Goal: Information Seeking & Learning: Learn about a topic

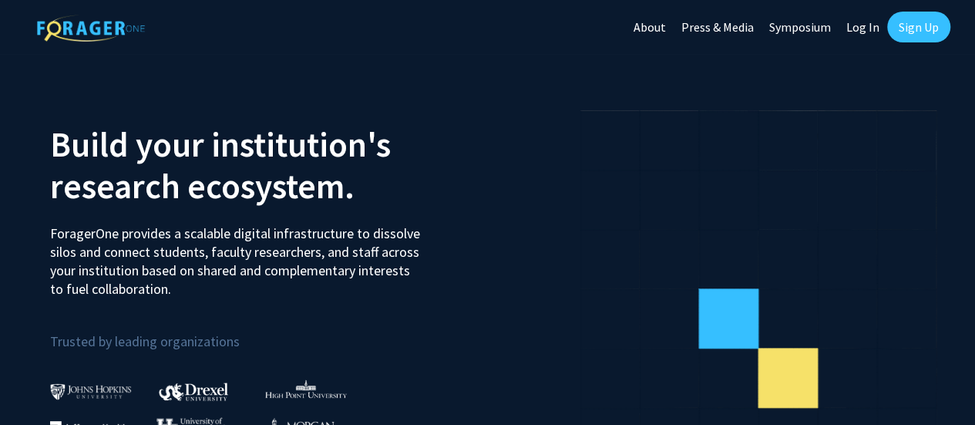
click at [877, 25] on link "Log In" at bounding box center [863, 27] width 49 height 54
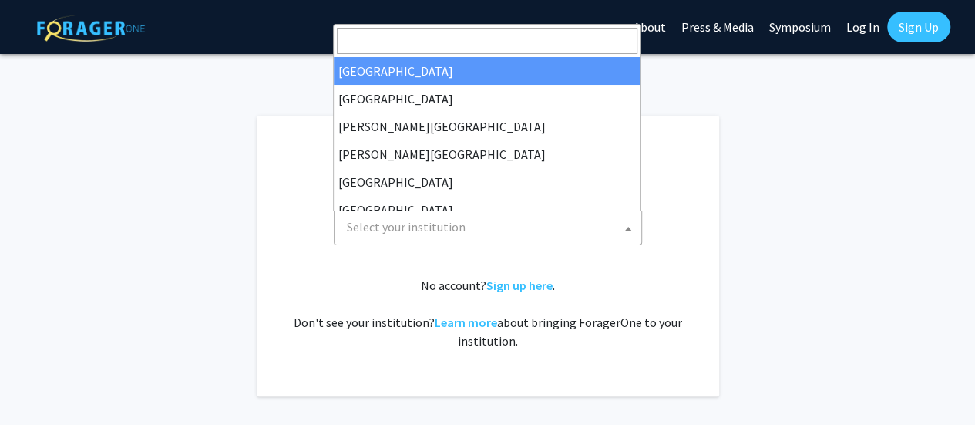
click at [532, 240] on span "Select your institution" at bounding box center [491, 227] width 301 height 32
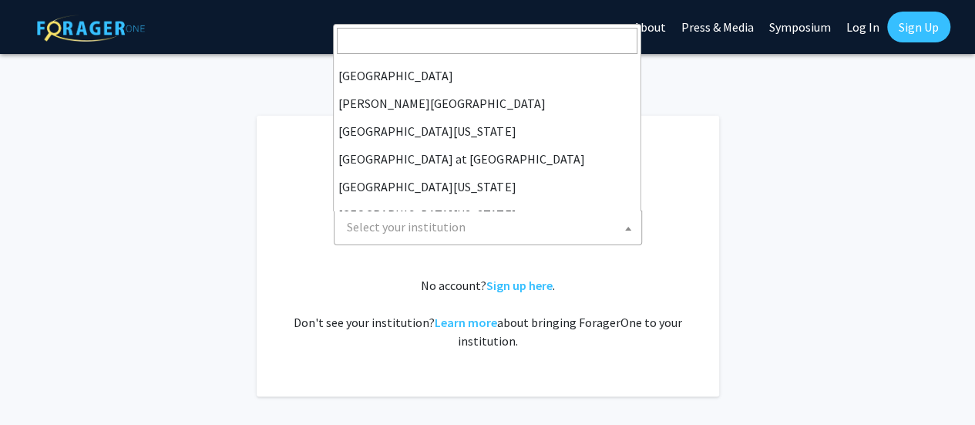
scroll to position [540, 0]
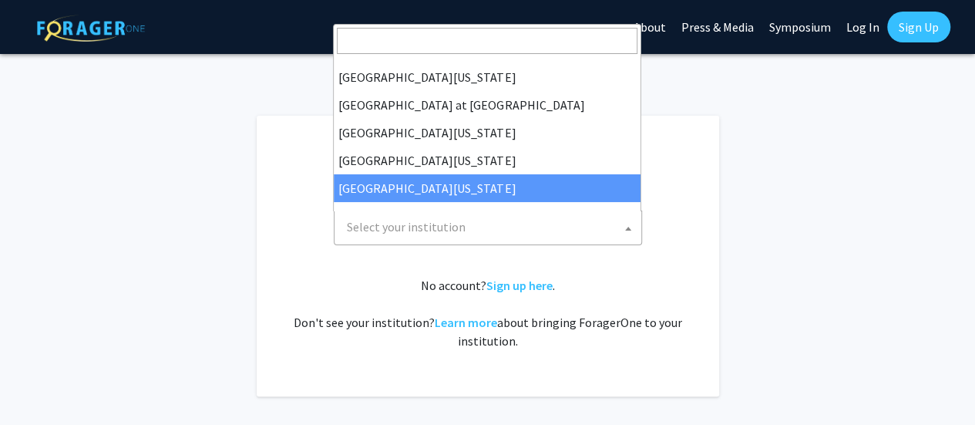
select select "33"
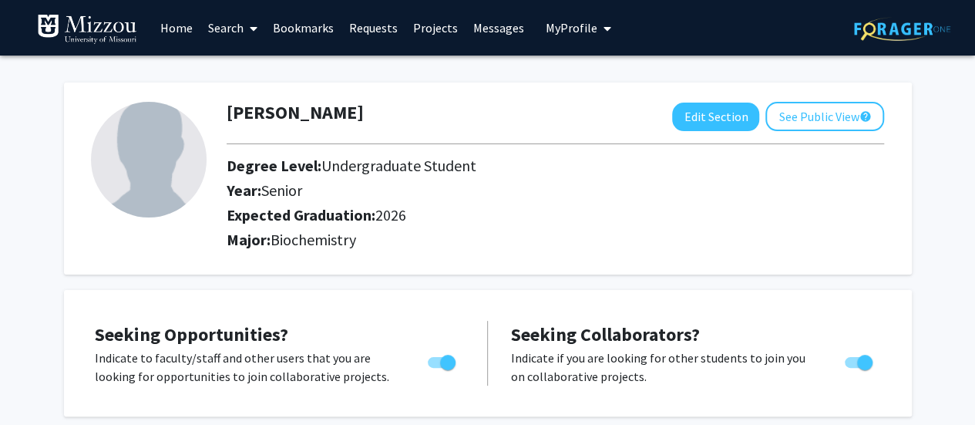
click at [232, 29] on link "Search" at bounding box center [232, 28] width 65 height 54
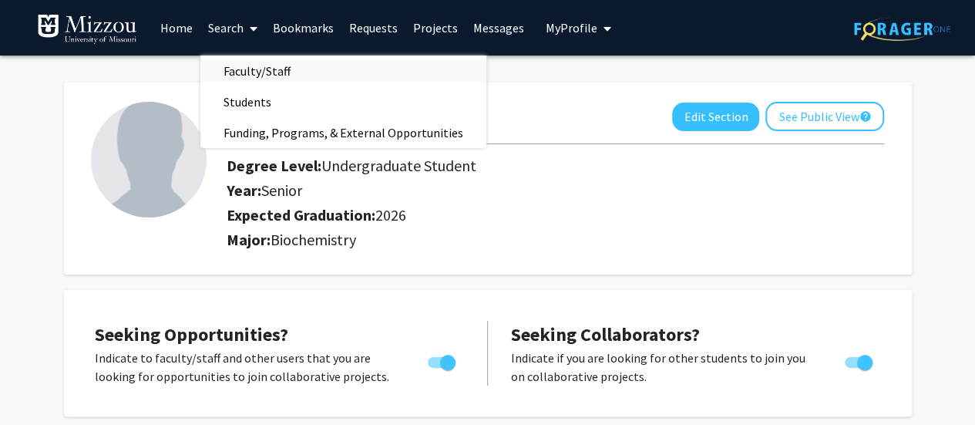
click at [248, 70] on span "Faculty/Staff" at bounding box center [256, 71] width 113 height 31
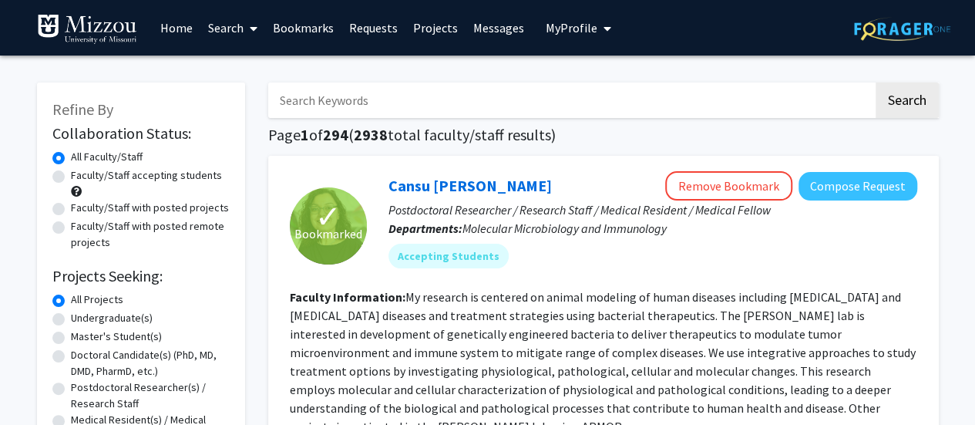
click at [71, 176] on label "Faculty/Staff accepting students" at bounding box center [146, 175] width 151 height 16
click at [71, 176] on input "Faculty/Staff accepting students" at bounding box center [76, 172] width 10 height 10
radio input "true"
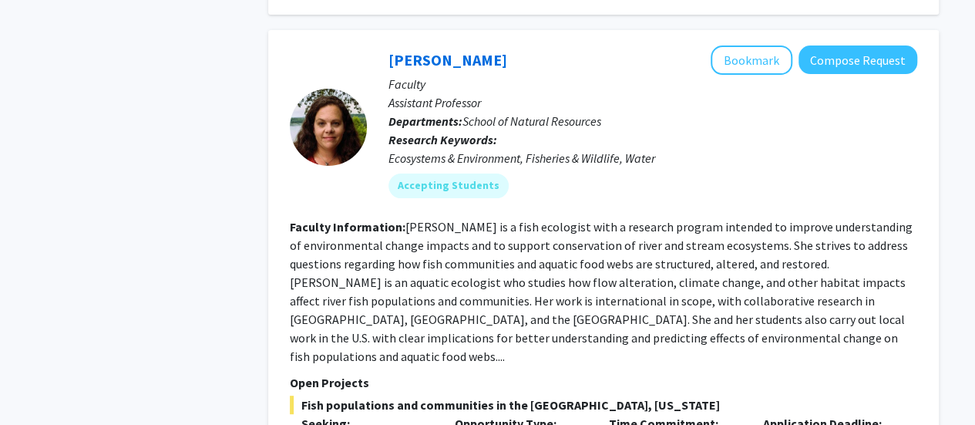
scroll to position [2930, 0]
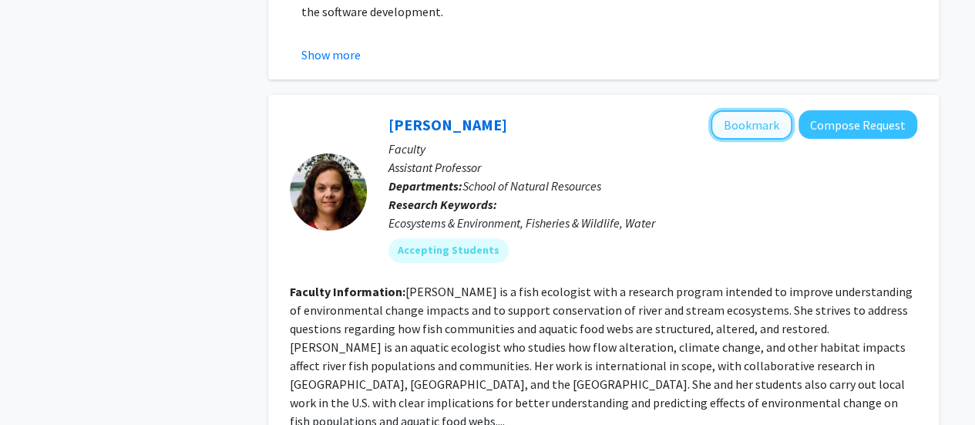
click at [745, 126] on button "Bookmark" at bounding box center [752, 124] width 82 height 29
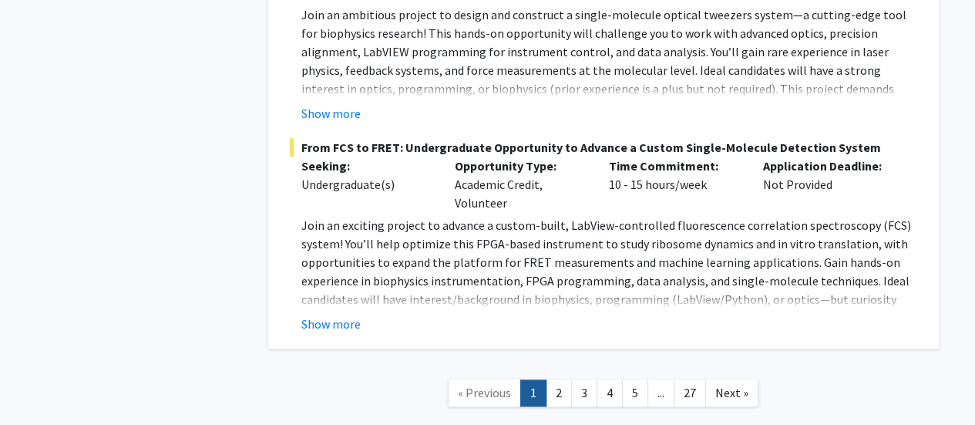
scroll to position [6476, 0]
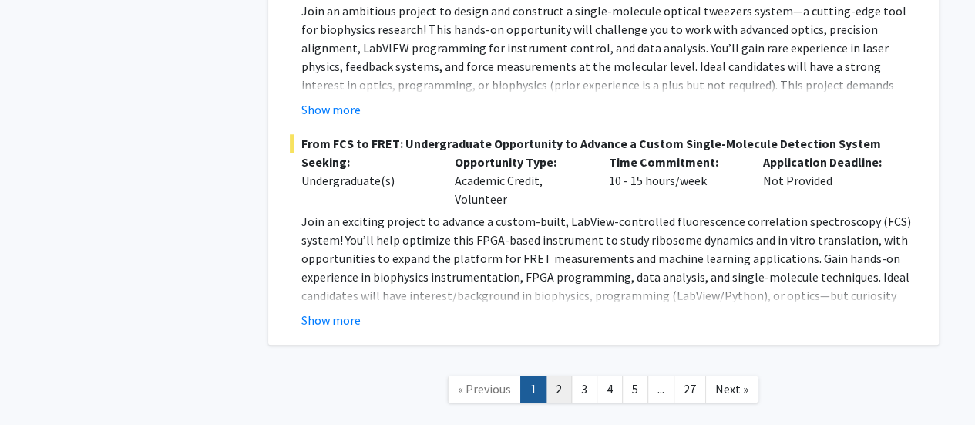
click at [563, 375] on link "2" at bounding box center [559, 388] width 26 height 27
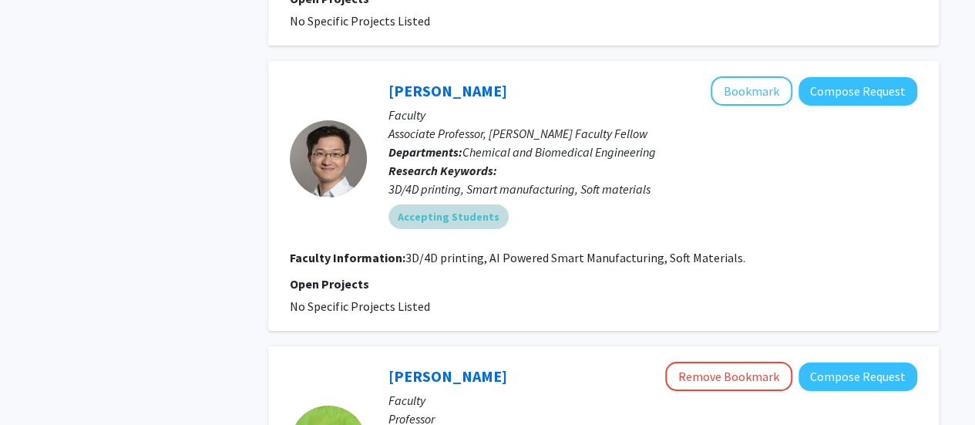
scroll to position [2698, 0]
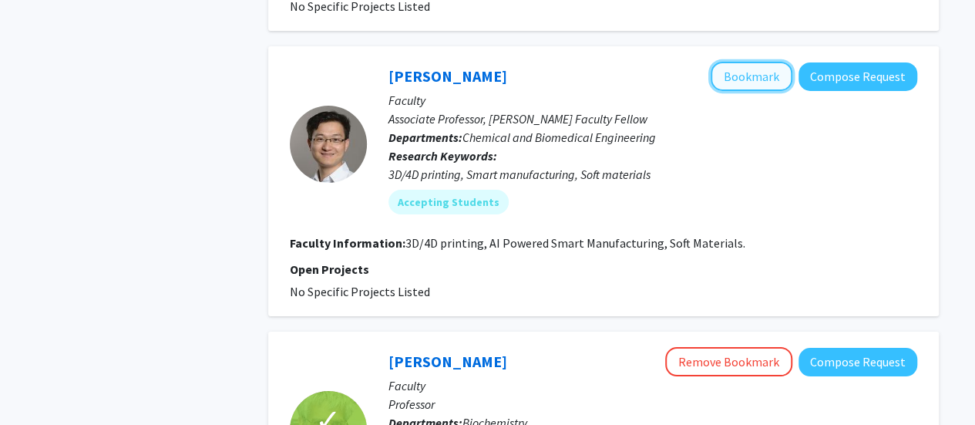
click at [760, 62] on button "Bookmark" at bounding box center [752, 76] width 82 height 29
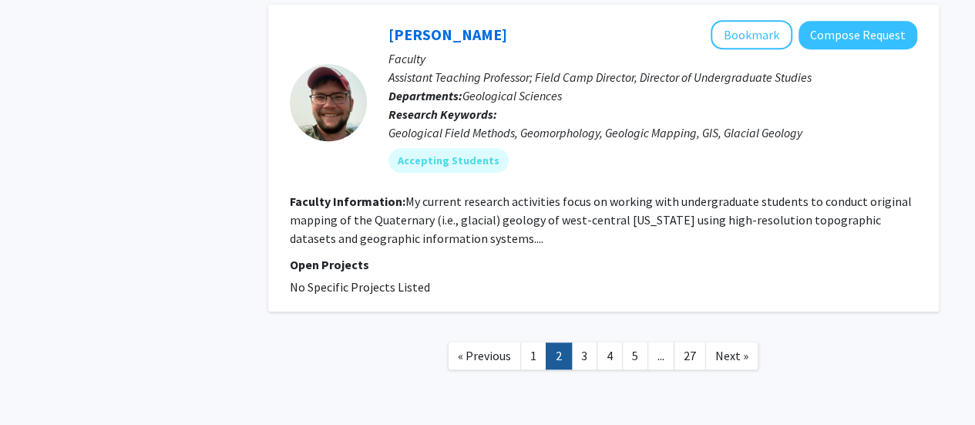
scroll to position [3349, 0]
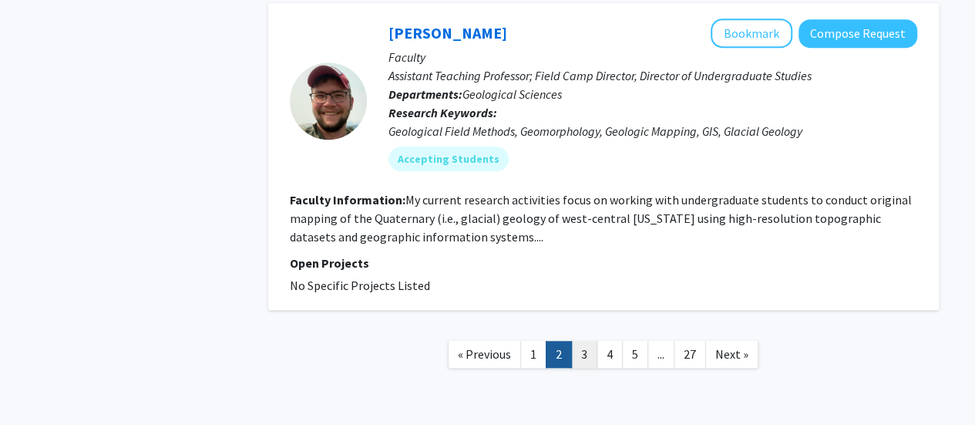
click at [583, 341] on link "3" at bounding box center [584, 354] width 26 height 27
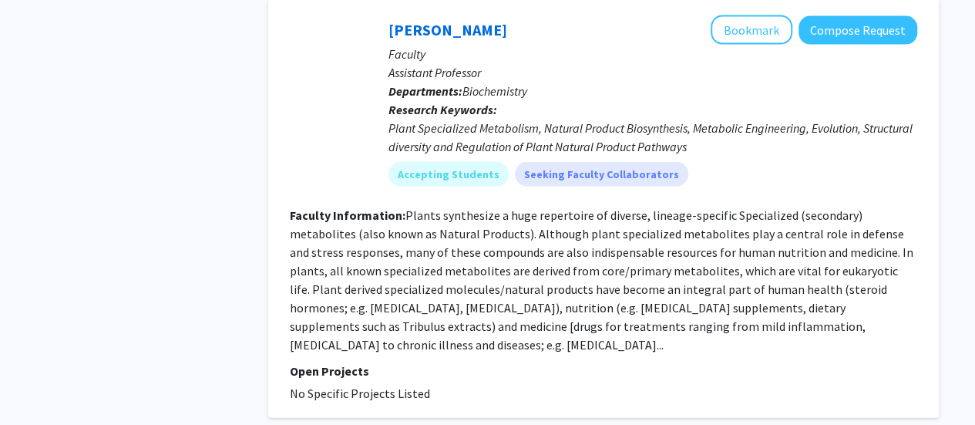
scroll to position [1542, 0]
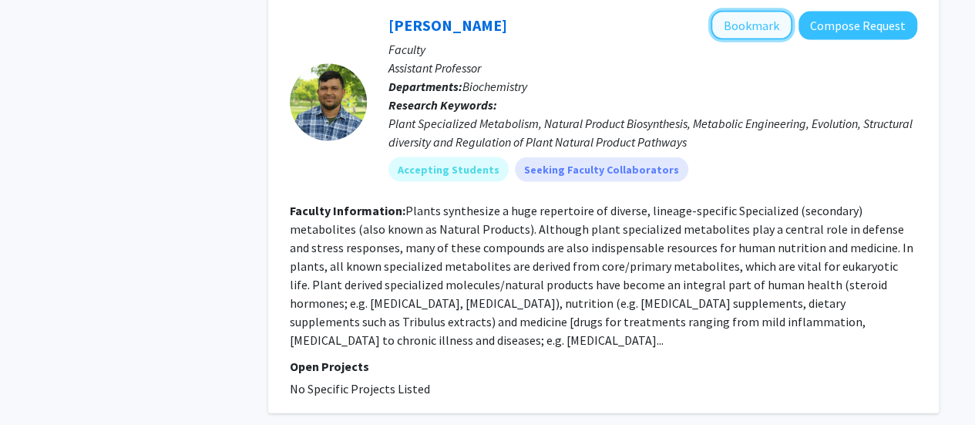
click at [742, 26] on button "Bookmark" at bounding box center [752, 25] width 82 height 29
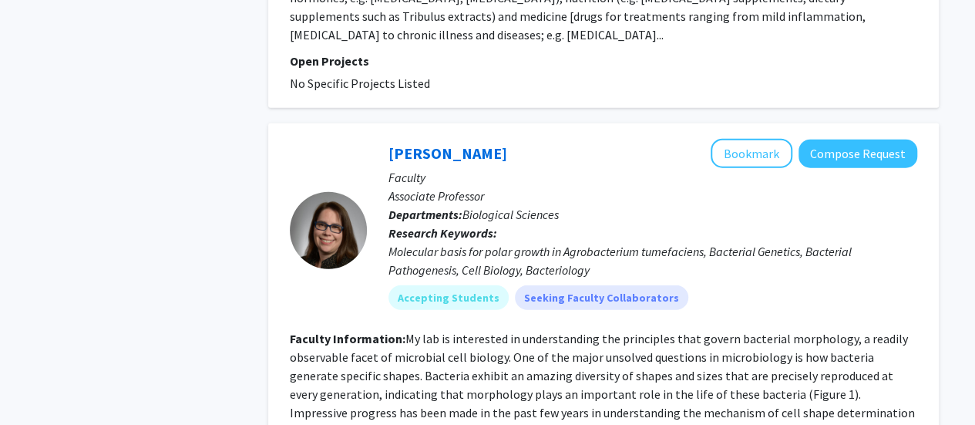
scroll to position [1927, 0]
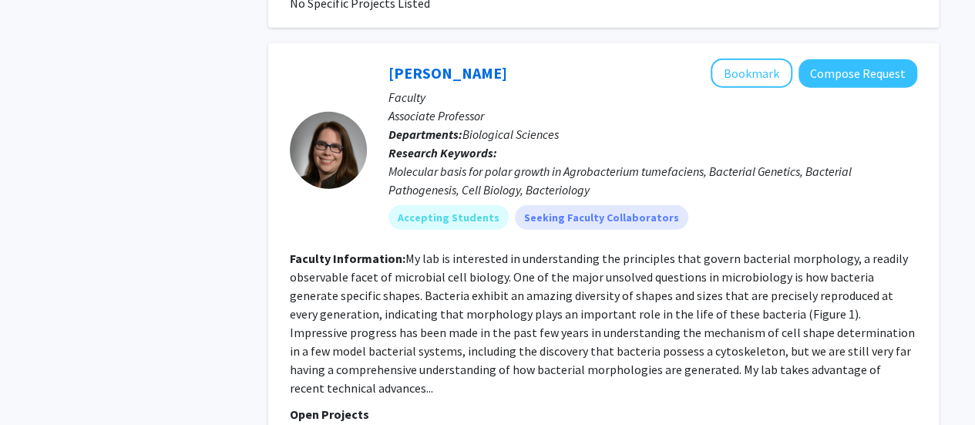
click at [785, 251] on fg-read-more "My lab is interested in understanding the principles that govern bacterial morp…" at bounding box center [602, 323] width 625 height 145
drag, startPoint x: 778, startPoint y: 239, endPoint x: 837, endPoint y: 241, distance: 59.4
click at [837, 251] on fg-read-more "My lab is interested in understanding the principles that govern bacterial morp…" at bounding box center [602, 323] width 625 height 145
click at [815, 251] on fg-read-more "My lab is interested in understanding the principles that govern bacterial morp…" at bounding box center [602, 323] width 625 height 145
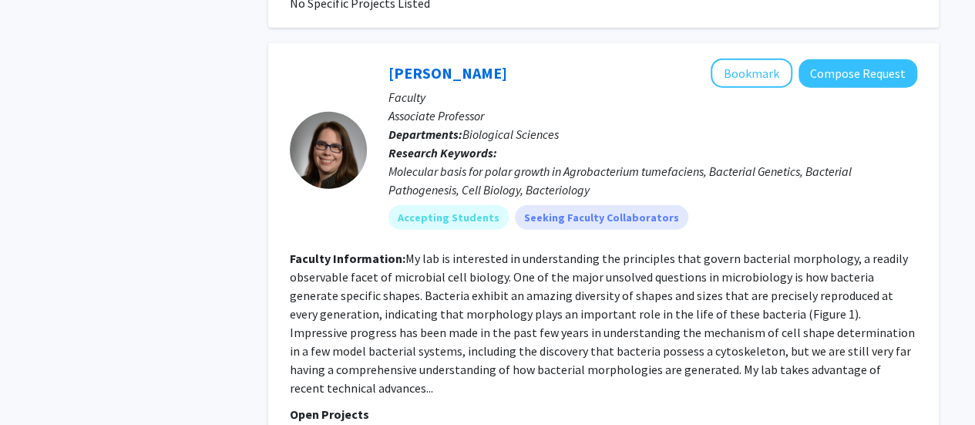
click at [808, 220] on div "Pamela Brown Bookmark Compose Request Faculty Associate Professor Departments: …" at bounding box center [642, 150] width 550 height 183
click at [800, 251] on fg-read-more "My lab is interested in understanding the principles that govern bacterial morp…" at bounding box center [602, 323] width 625 height 145
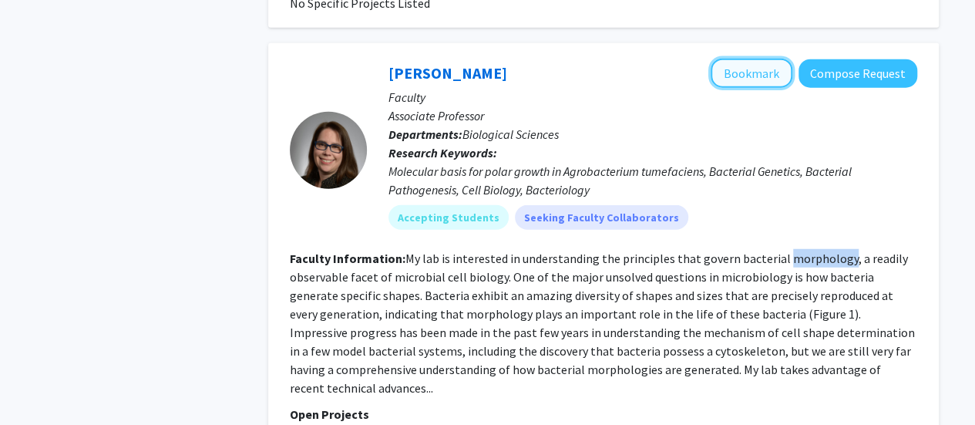
click at [776, 59] on button "Bookmark" at bounding box center [752, 73] width 82 height 29
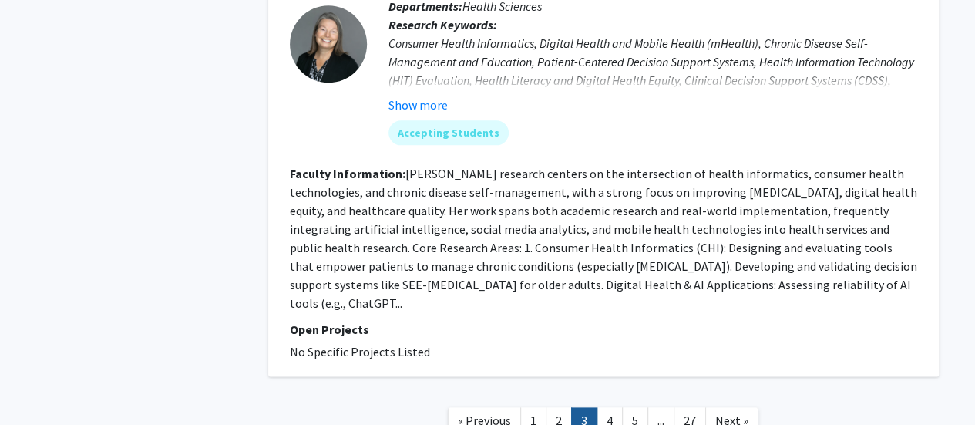
scroll to position [3701, 0]
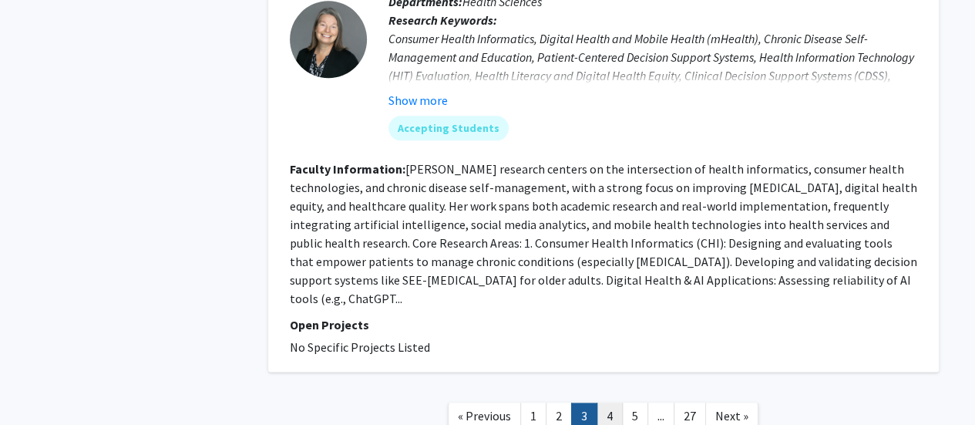
click at [607, 402] on link "4" at bounding box center [610, 415] width 26 height 27
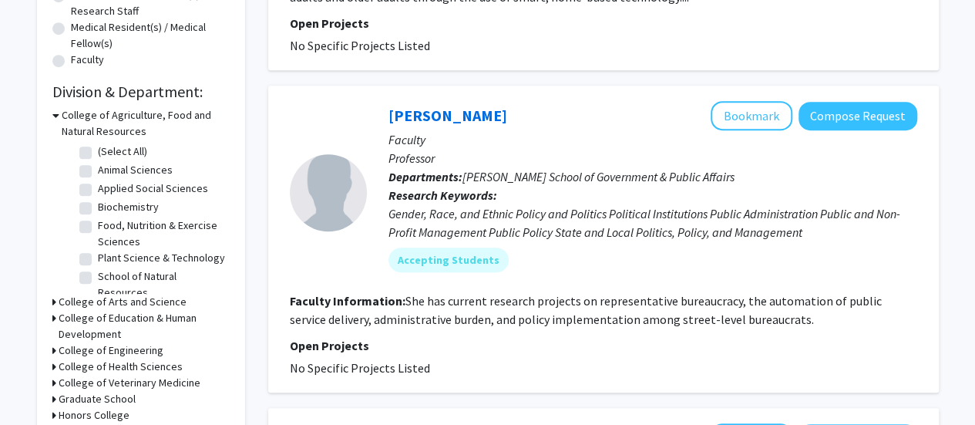
scroll to position [373, 0]
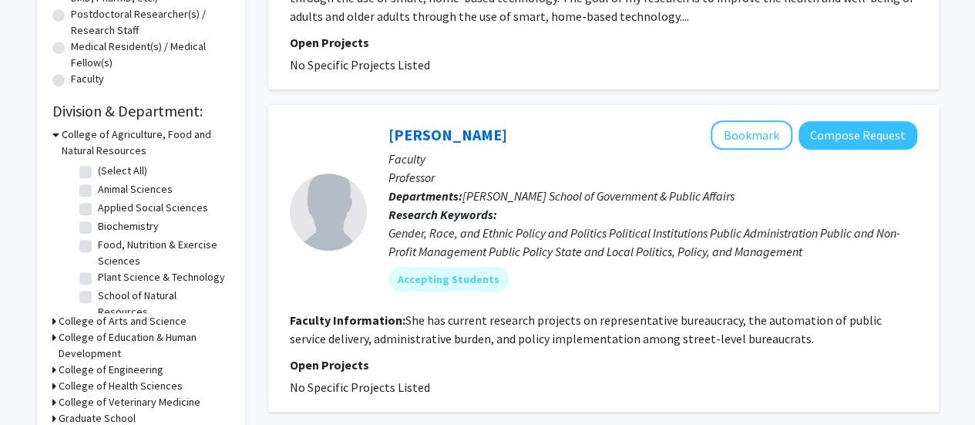
click at [98, 229] on label "Biochemistry" at bounding box center [128, 226] width 61 height 16
click at [98, 228] on input "Biochemistry" at bounding box center [103, 223] width 10 height 10
checkbox input "true"
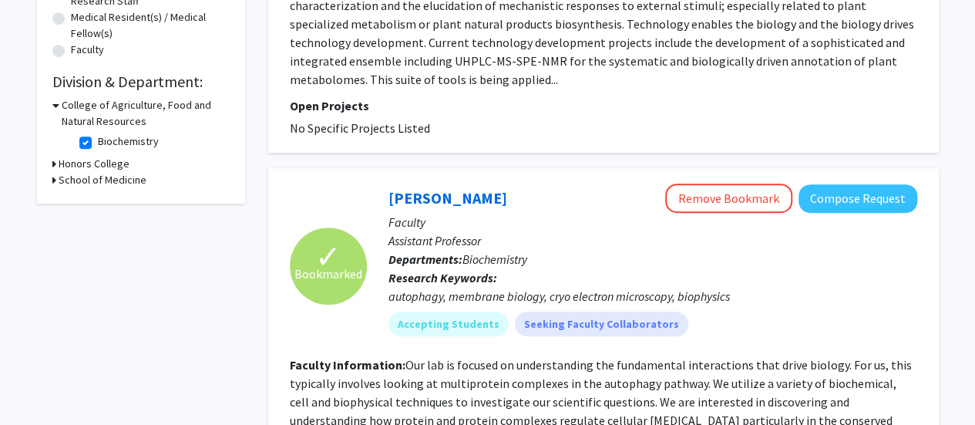
scroll to position [406, 0]
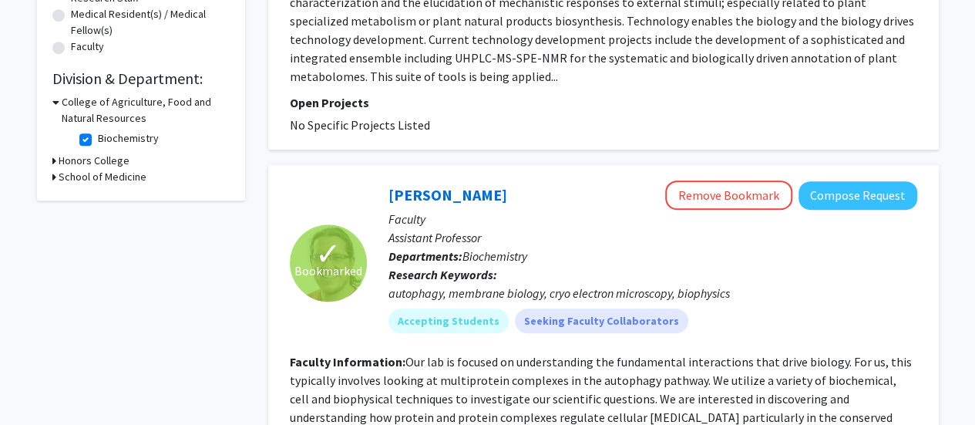
click at [98, 140] on label "Biochemistry" at bounding box center [128, 138] width 61 height 16
click at [98, 140] on input "Biochemistry" at bounding box center [103, 135] width 10 height 10
checkbox input "false"
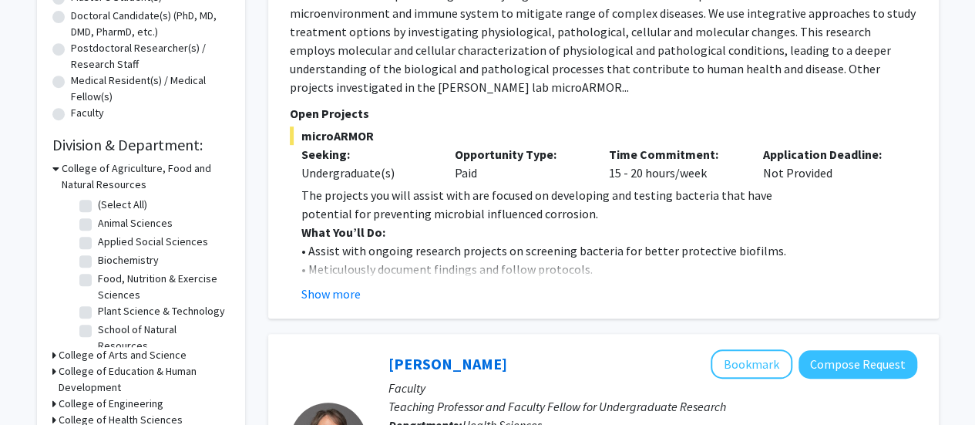
scroll to position [385, 0]
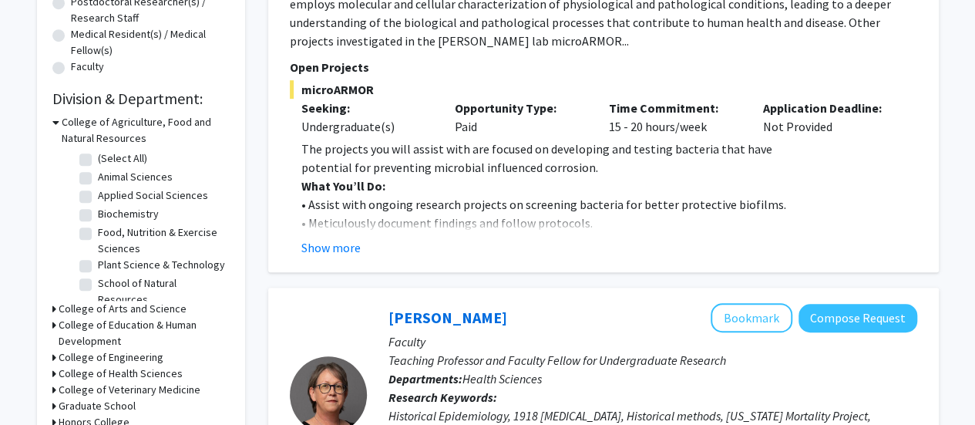
click at [98, 232] on label "Food, Nutrition & Exercise Sciences" at bounding box center [162, 240] width 128 height 32
click at [98, 232] on input "Food, Nutrition & Exercise Sciences" at bounding box center [103, 229] width 10 height 10
checkbox input "true"
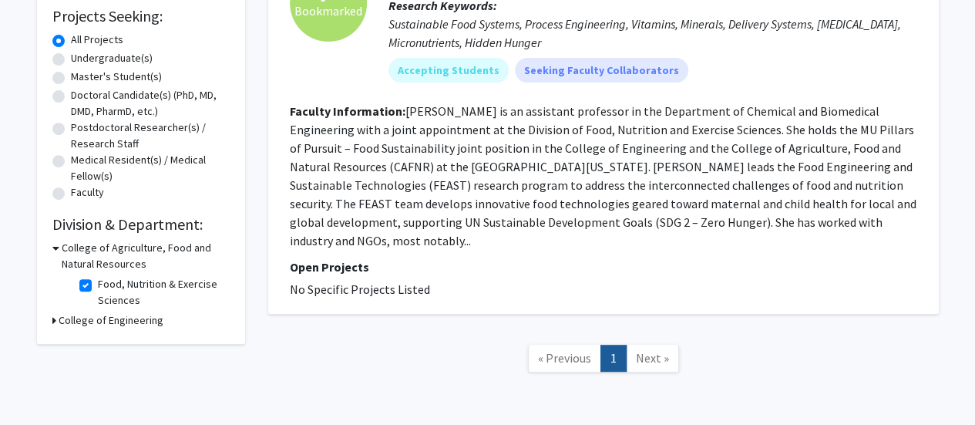
scroll to position [308, 0]
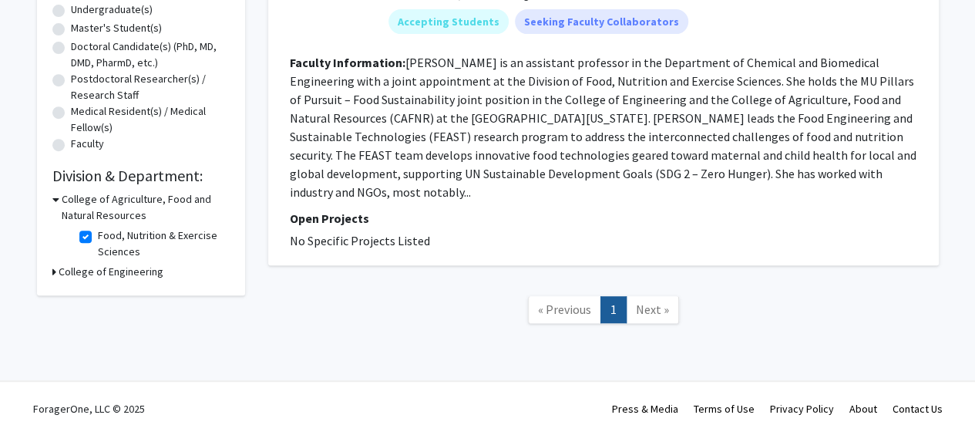
click at [98, 233] on label "Food, Nutrition & Exercise Sciences" at bounding box center [162, 243] width 128 height 32
click at [98, 233] on input "Food, Nutrition & Exercise Sciences" at bounding box center [103, 232] width 10 height 10
checkbox input "false"
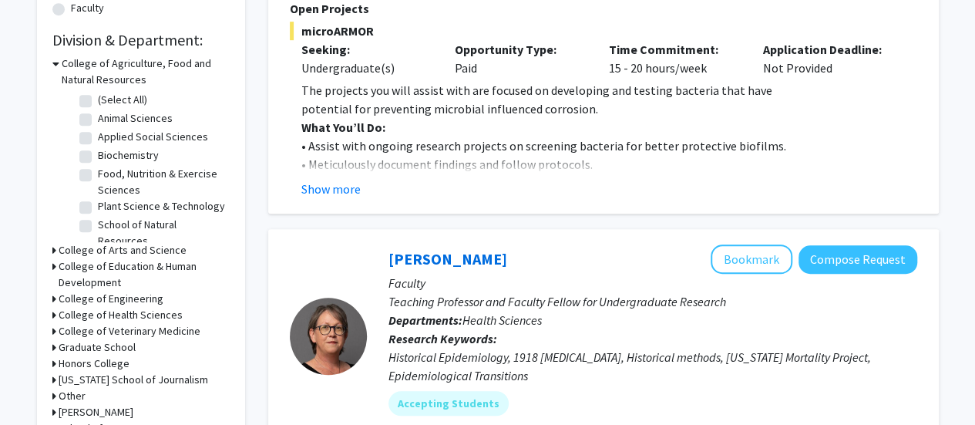
scroll to position [463, 0]
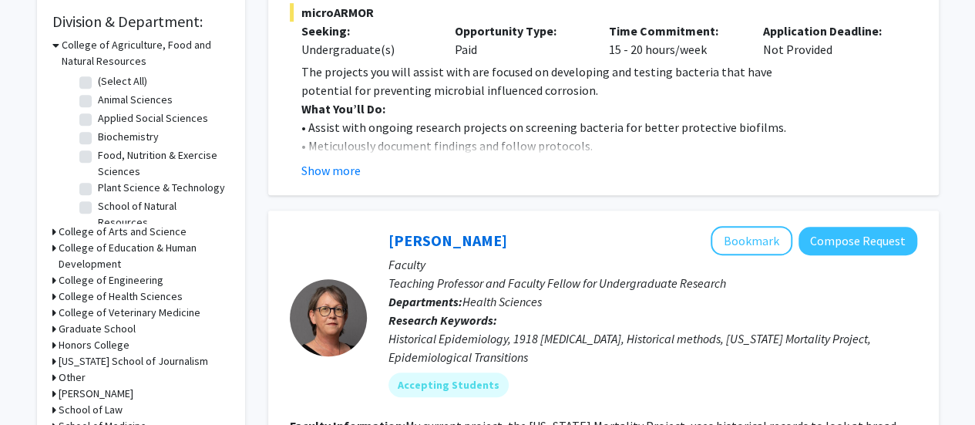
click at [71, 228] on h3 "College of Arts and Science" at bounding box center [123, 232] width 128 height 16
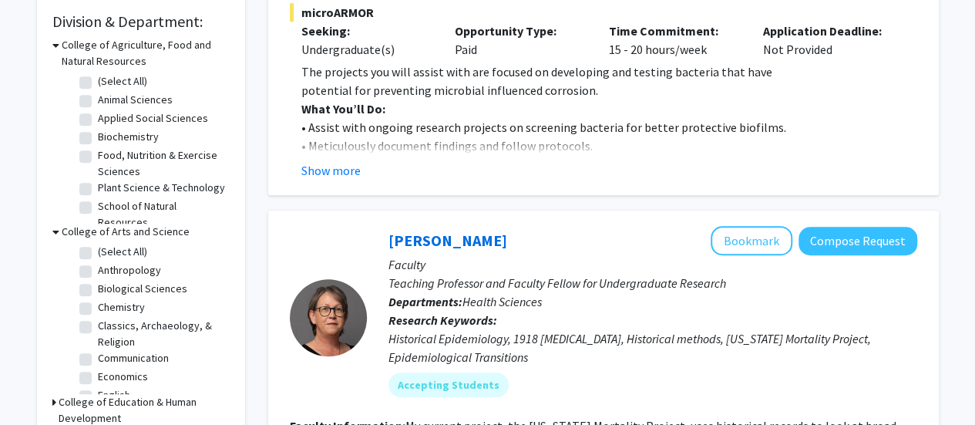
click at [98, 288] on label "Biological Sciences" at bounding box center [142, 289] width 89 height 16
click at [98, 288] on input "Biological Sciences" at bounding box center [103, 286] width 10 height 10
checkbox input "true"
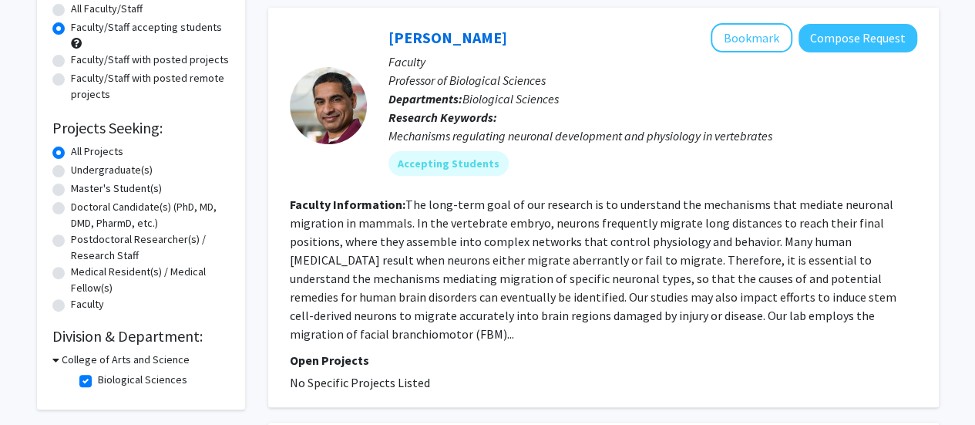
scroll to position [154, 0]
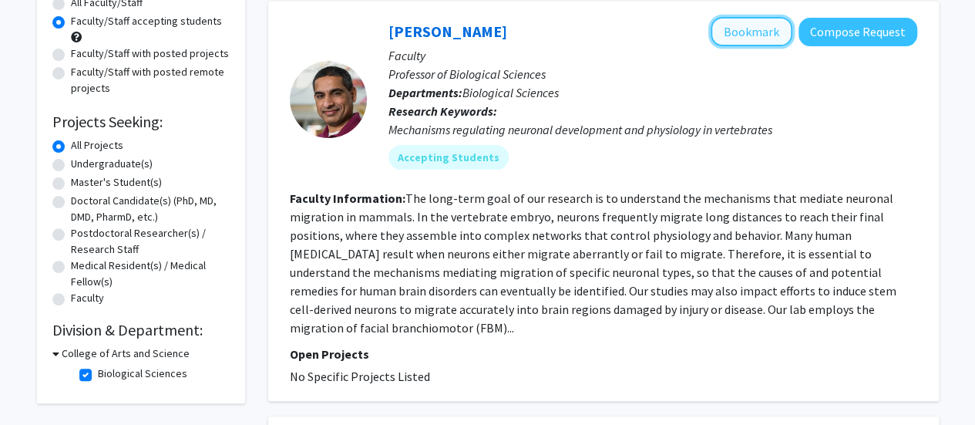
click at [762, 29] on button "Bookmark" at bounding box center [752, 31] width 82 height 29
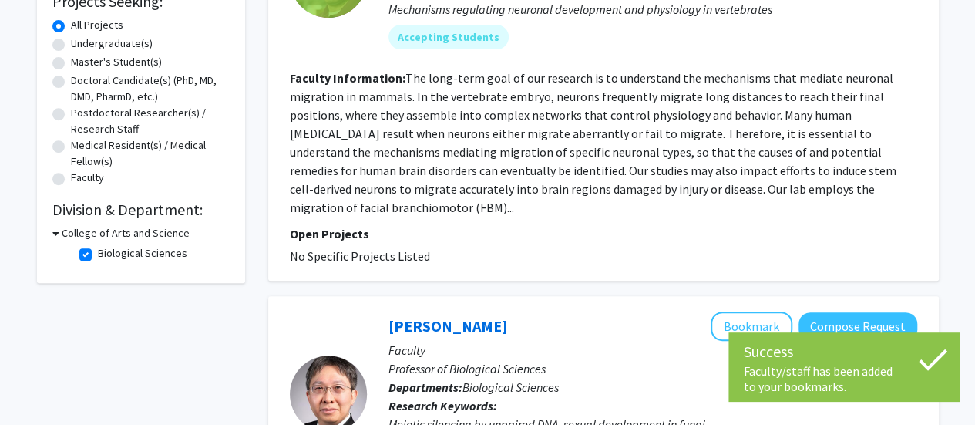
scroll to position [385, 0]
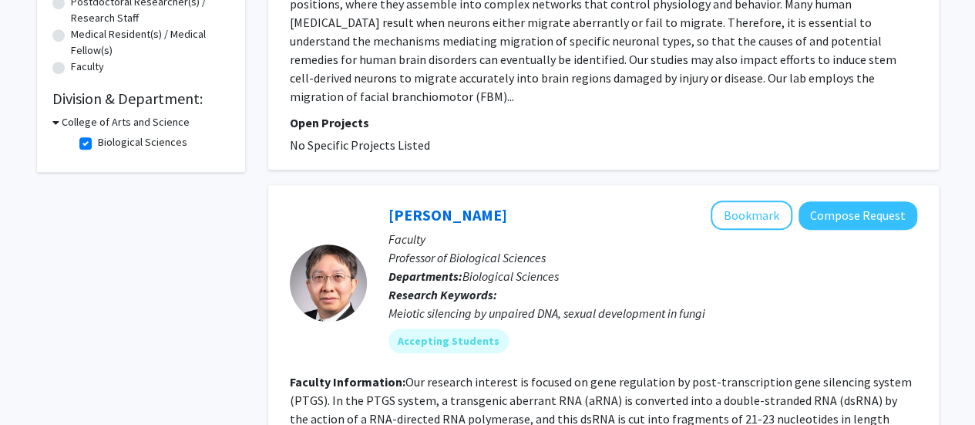
click at [98, 143] on label "Biological Sciences" at bounding box center [142, 142] width 89 height 16
click at [98, 143] on input "Biological Sciences" at bounding box center [103, 139] width 10 height 10
checkbox input "false"
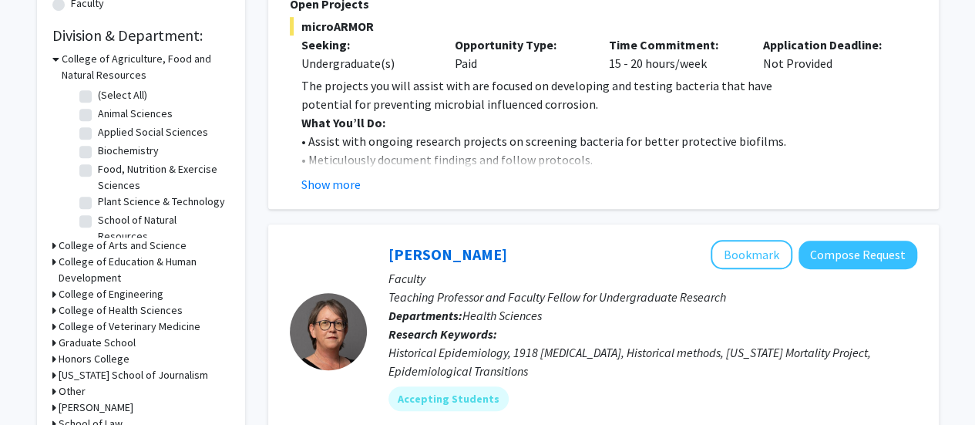
scroll to position [463, 0]
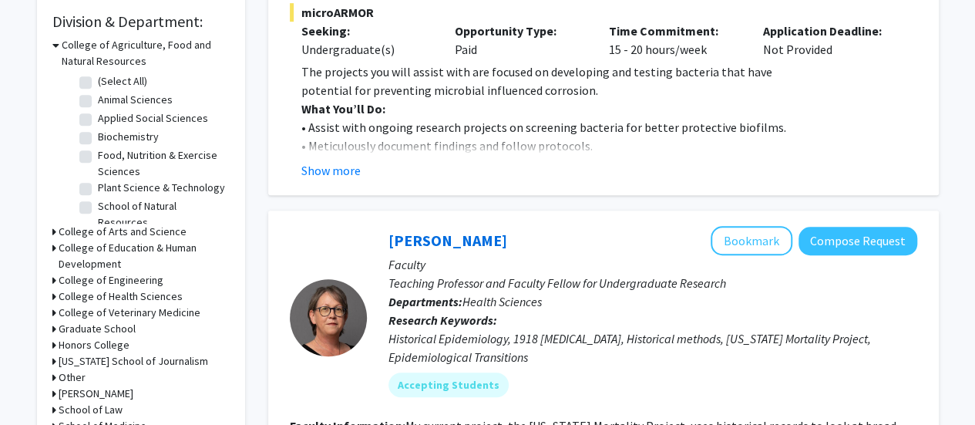
click at [72, 229] on h3 "College of Arts and Science" at bounding box center [123, 232] width 128 height 16
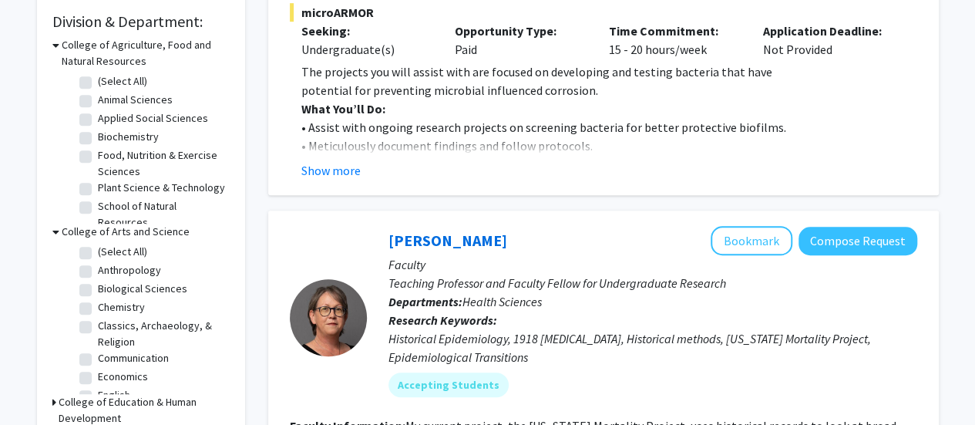
click at [98, 306] on label "Chemistry" at bounding box center [121, 307] width 47 height 16
click at [98, 306] on input "Chemistry" at bounding box center [103, 304] width 10 height 10
checkbox input "true"
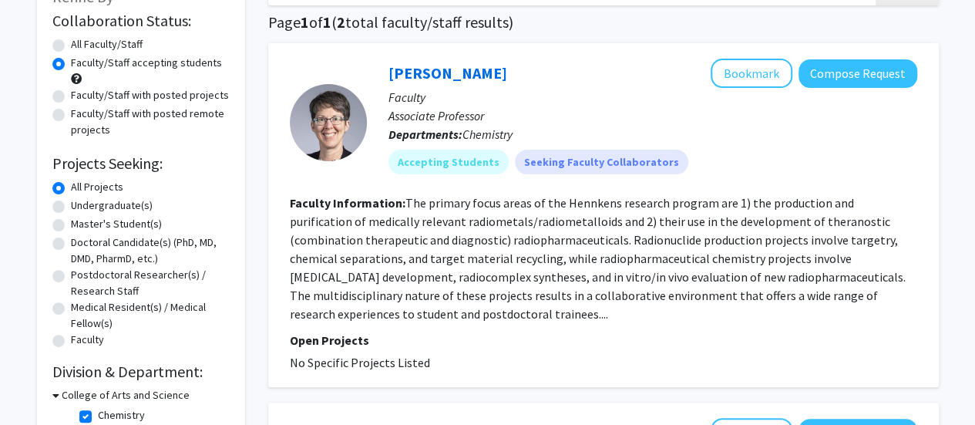
scroll to position [102, 0]
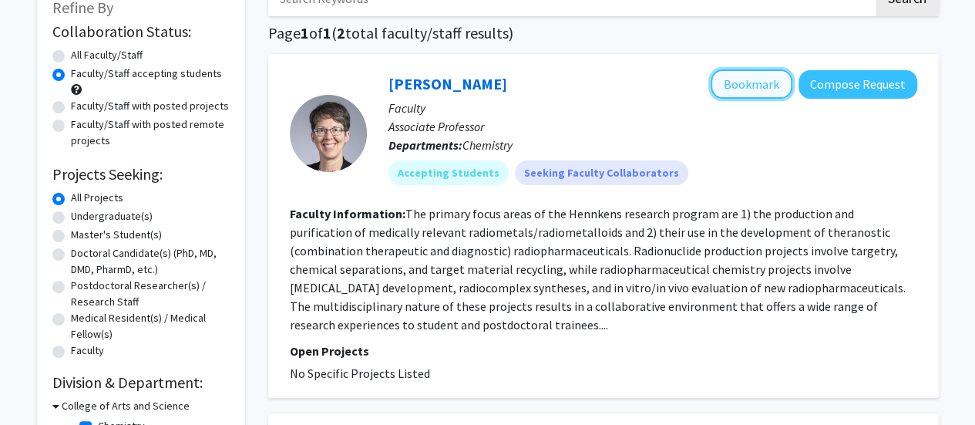
click at [762, 81] on button "Bookmark" at bounding box center [752, 83] width 82 height 29
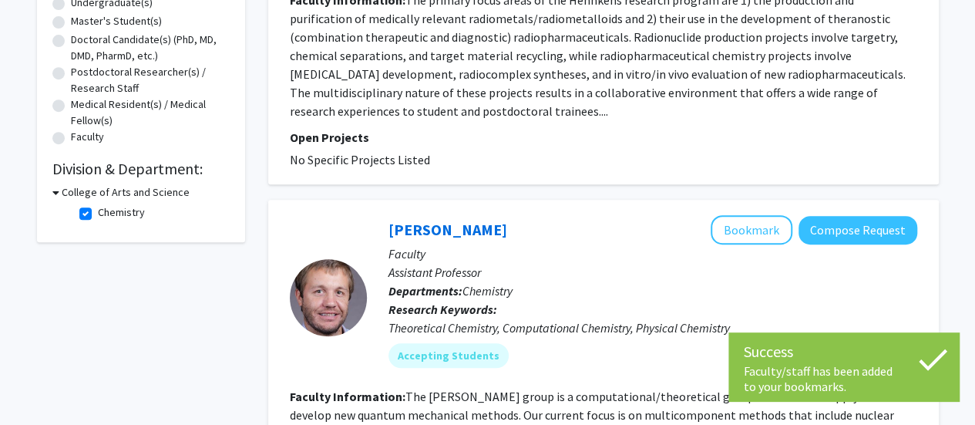
scroll to position [333, 0]
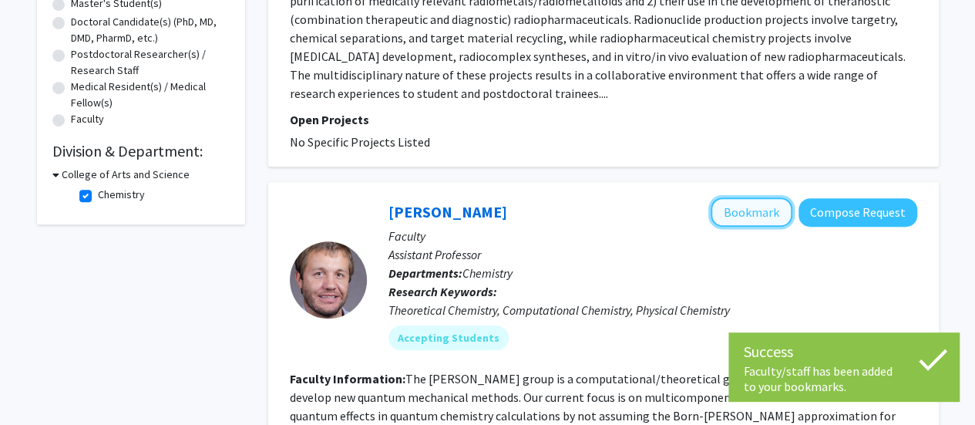
click at [751, 214] on button "Bookmark" at bounding box center [752, 211] width 82 height 29
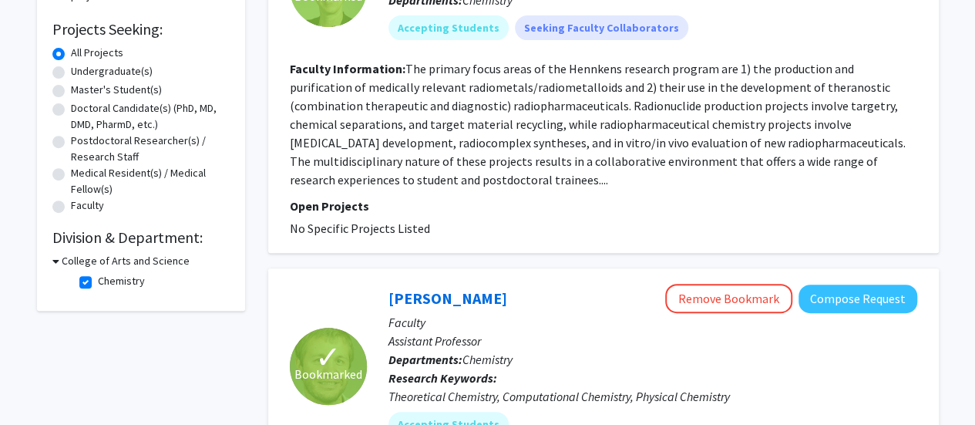
scroll to position [256, 0]
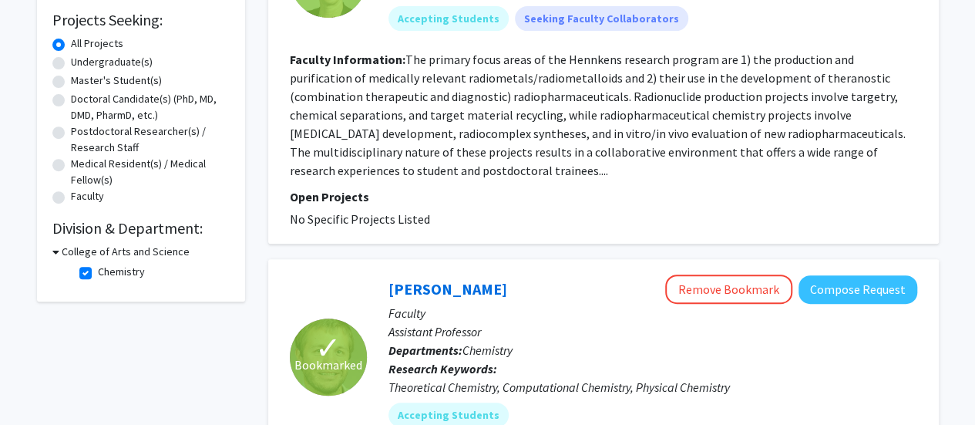
click at [70, 253] on h3 "College of Arts and Science" at bounding box center [126, 252] width 128 height 16
click at [70, 253] on h3 "College of Arts and Science" at bounding box center [123, 252] width 128 height 16
click at [98, 274] on label "Chemistry" at bounding box center [121, 272] width 47 height 16
click at [98, 274] on input "Chemistry" at bounding box center [103, 269] width 10 height 10
checkbox input "false"
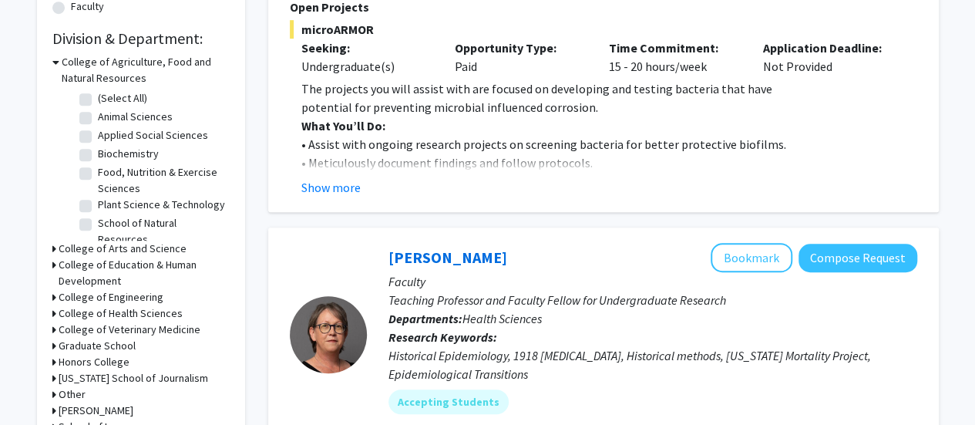
scroll to position [463, 0]
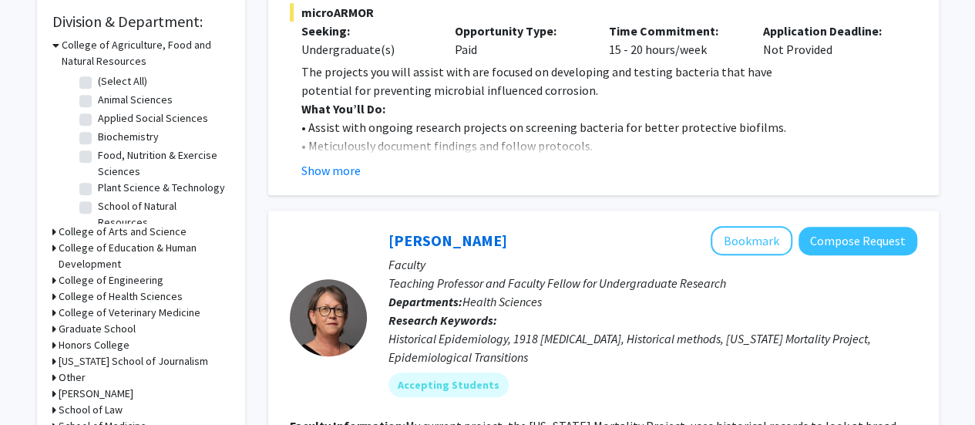
click at [83, 224] on h3 "College of Arts and Science" at bounding box center [123, 232] width 128 height 16
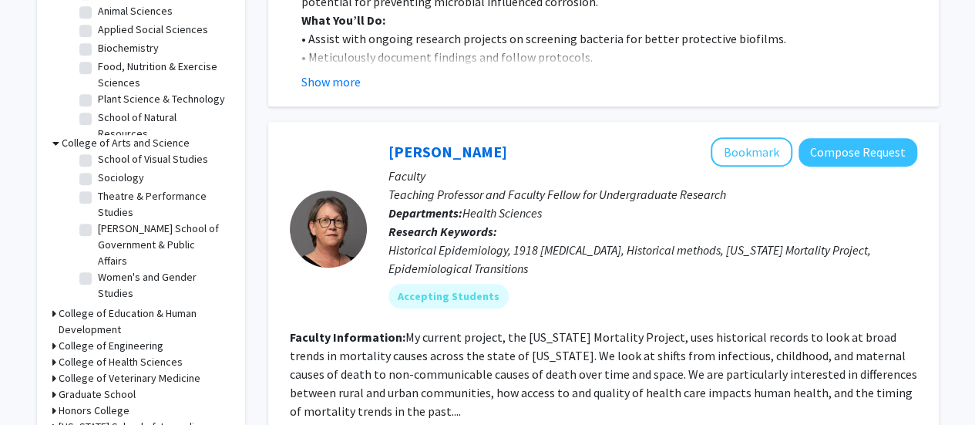
scroll to position [617, 0]
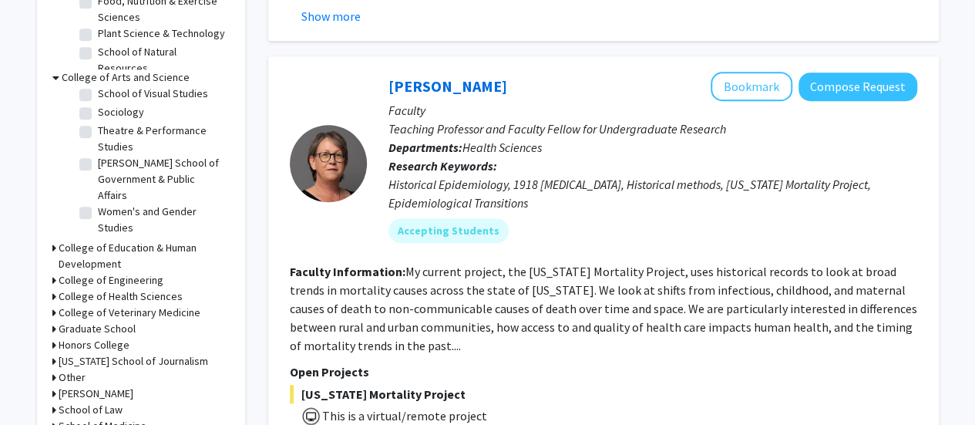
click at [101, 280] on h3 "College of Engineering" at bounding box center [111, 280] width 105 height 16
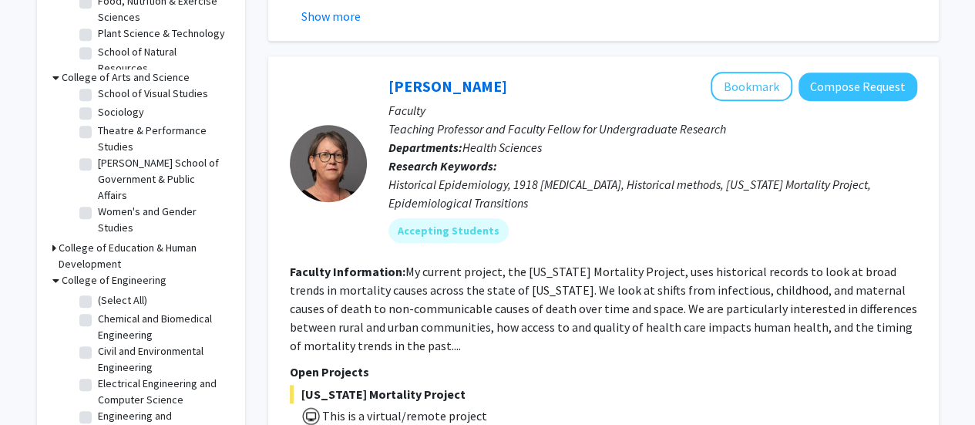
click at [98, 320] on label "Chemical and Biomedical Engineering" at bounding box center [162, 327] width 128 height 32
click at [98, 320] on input "Chemical and Biomedical Engineering" at bounding box center [103, 316] width 10 height 10
checkbox input "true"
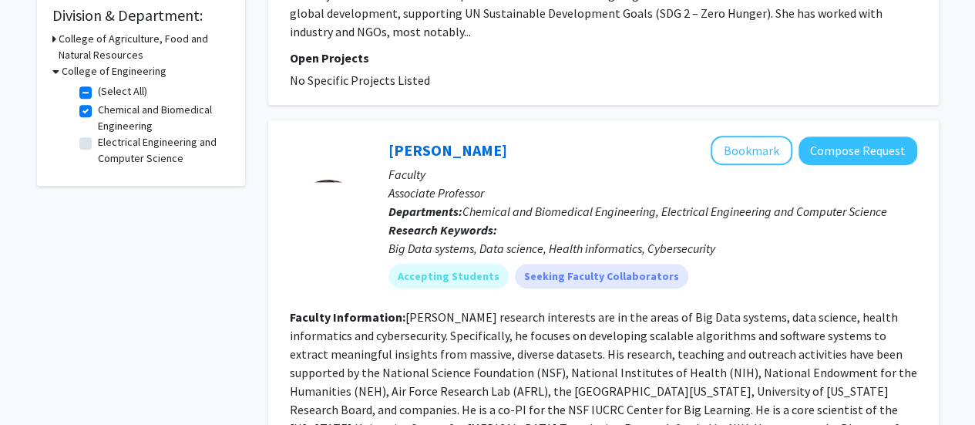
scroll to position [463, 0]
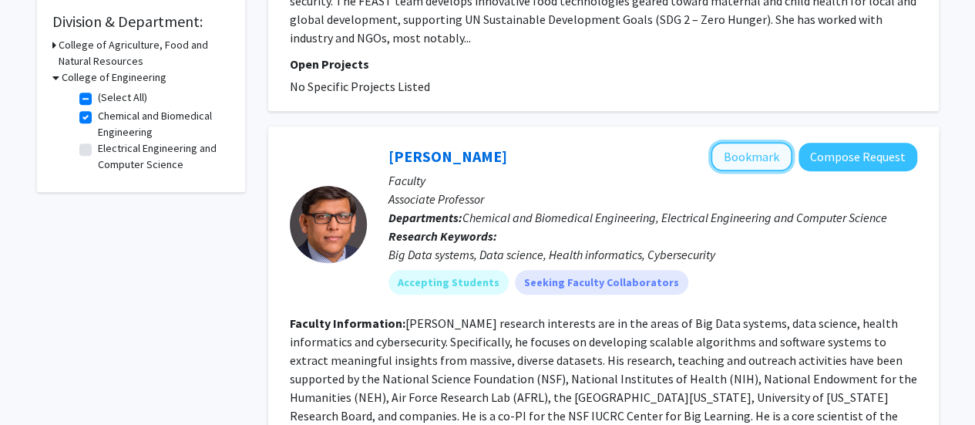
click at [763, 152] on button "Bookmark" at bounding box center [752, 156] width 82 height 29
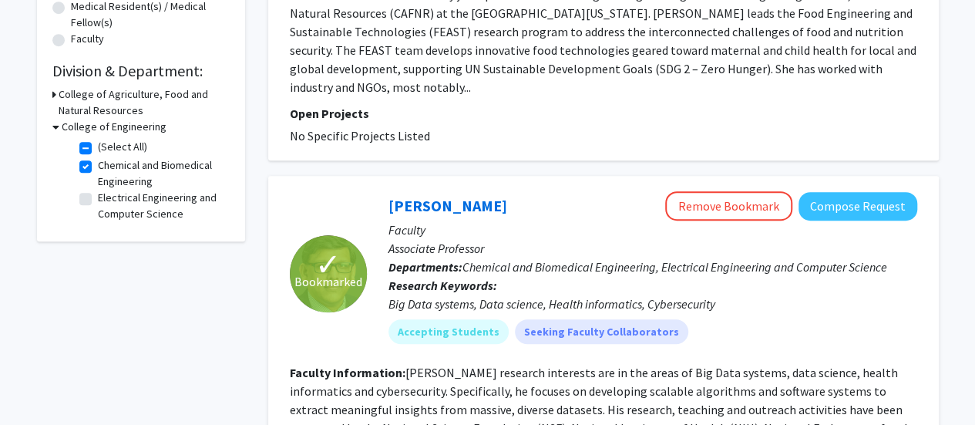
scroll to position [330, 0]
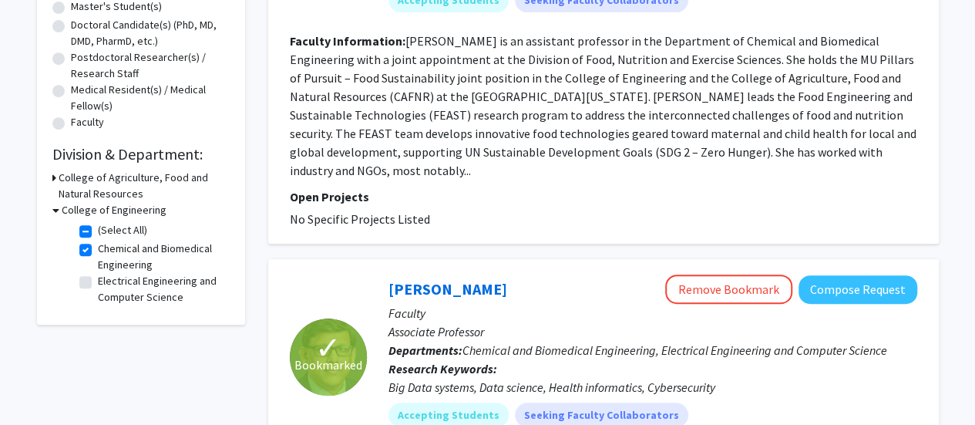
click at [98, 250] on label "Chemical and Biomedical Engineering" at bounding box center [162, 257] width 128 height 32
click at [98, 250] on input "Chemical and Biomedical Engineering" at bounding box center [103, 246] width 10 height 10
checkbox input "false"
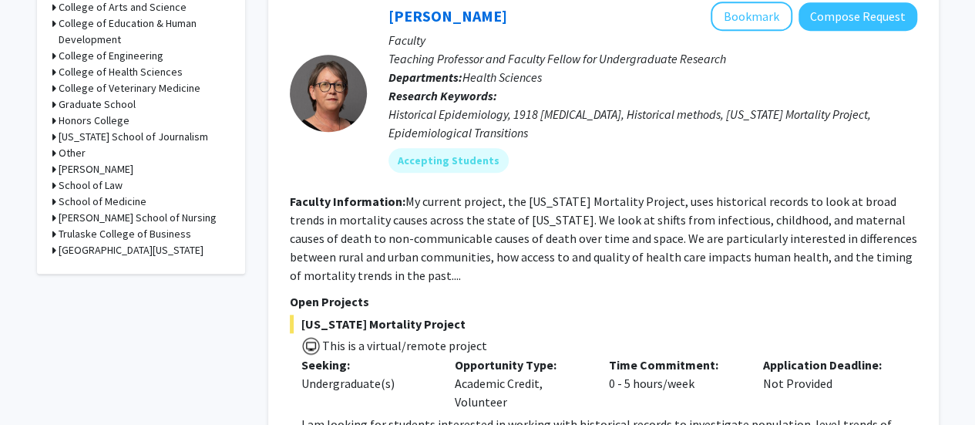
scroll to position [694, 0]
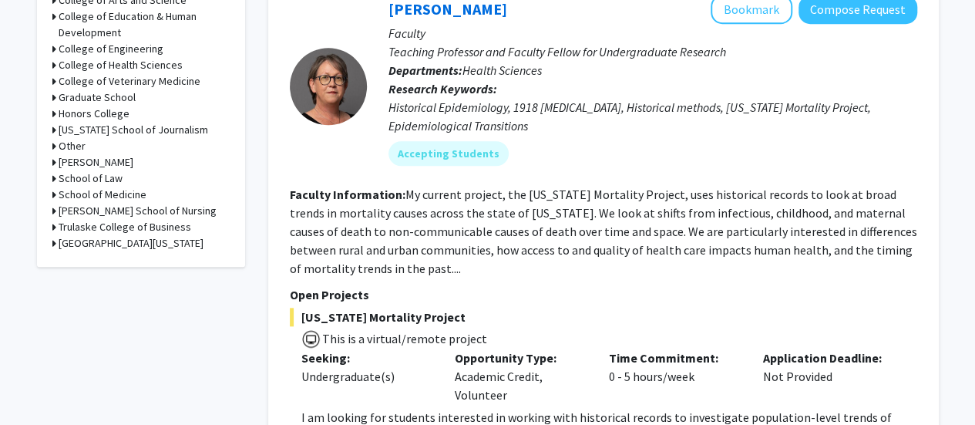
click at [93, 44] on h3 "College of Engineering" at bounding box center [111, 49] width 105 height 16
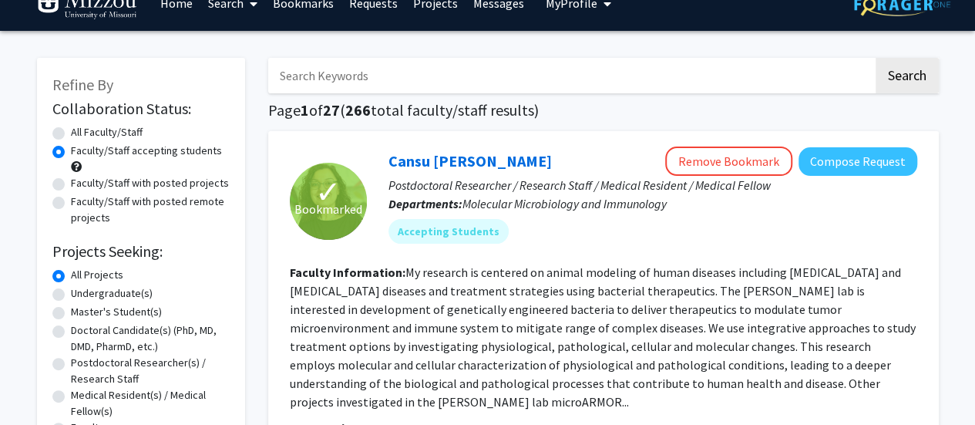
scroll to position [0, 0]
